Goal: Task Accomplishment & Management: Manage account settings

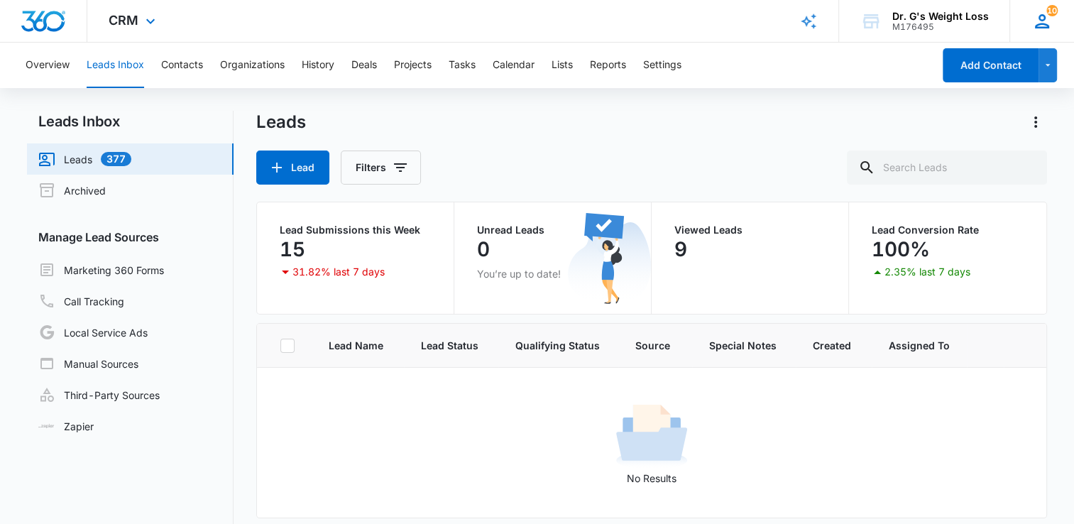
click at [1062, 9] on div "10 BF Boca Florida deerfield.florida@drgsweightloss.com My Profile 10 Notificat…" at bounding box center [1041, 21] width 65 height 42
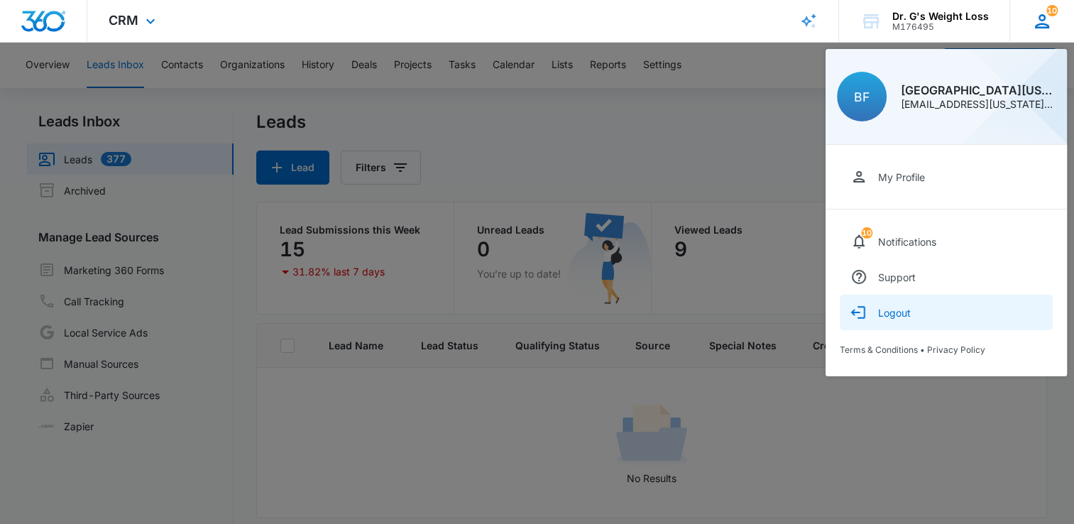
click at [887, 311] on div "Logout" at bounding box center [894, 313] width 33 height 12
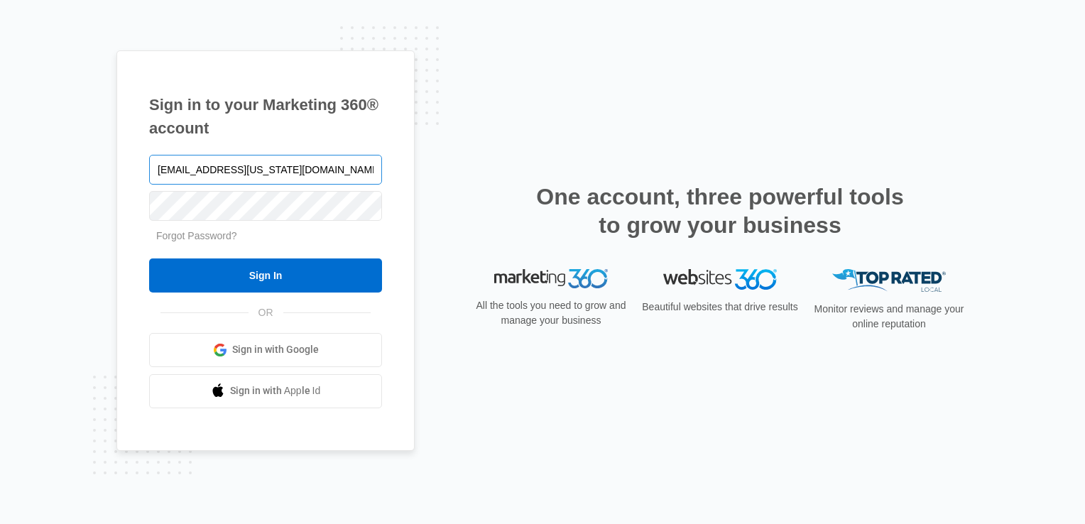
click at [266, 172] on input "[EMAIL_ADDRESS][US_STATE][DOMAIN_NAME]" at bounding box center [265, 170] width 233 height 30
type input "[EMAIL_ADDRESS][US_STATE][DOMAIN_NAME]"
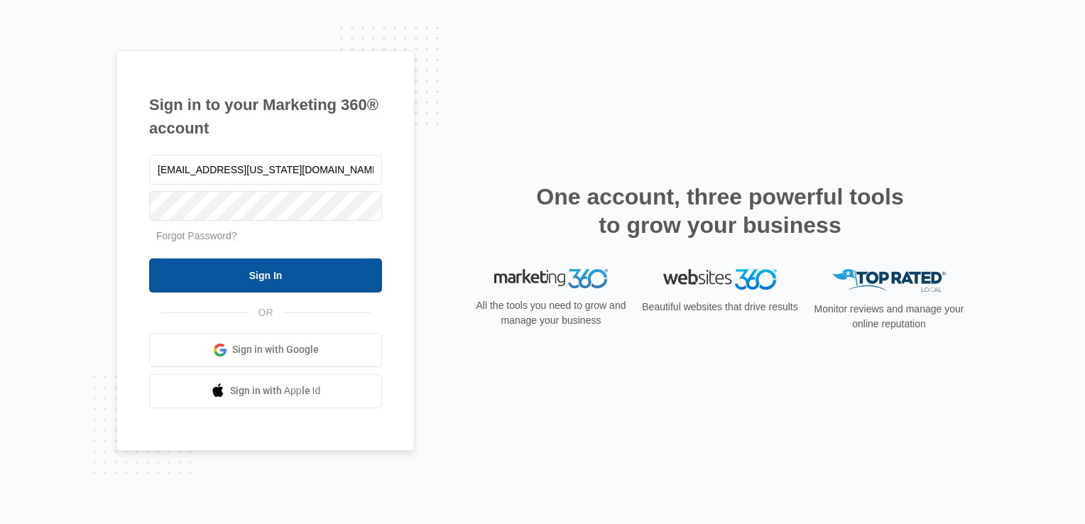
click at [251, 275] on input "Sign In" at bounding box center [265, 275] width 233 height 34
